Goal: Navigation & Orientation: Understand site structure

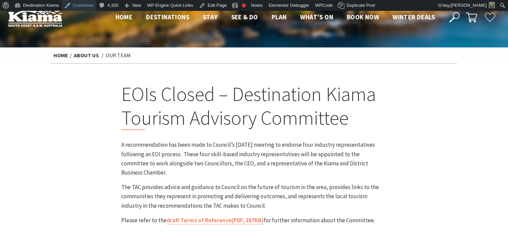
click at [81, 5] on link "Customise" at bounding box center [79, 5] width 35 height 11
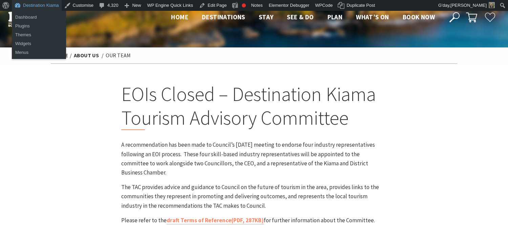
click at [52, 6] on link "Destination Kiama" at bounding box center [37, 5] width 50 height 11
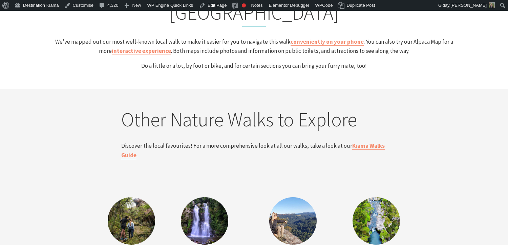
scroll to position [1284, 0]
